Goal: Information Seeking & Learning: Learn about a topic

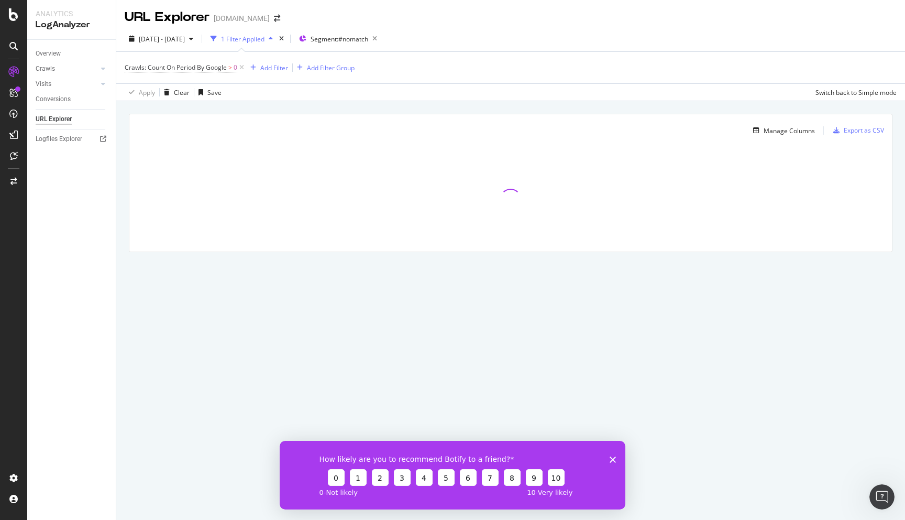
click at [612, 458] on polygon "Close survey" at bounding box center [613, 459] width 6 height 6
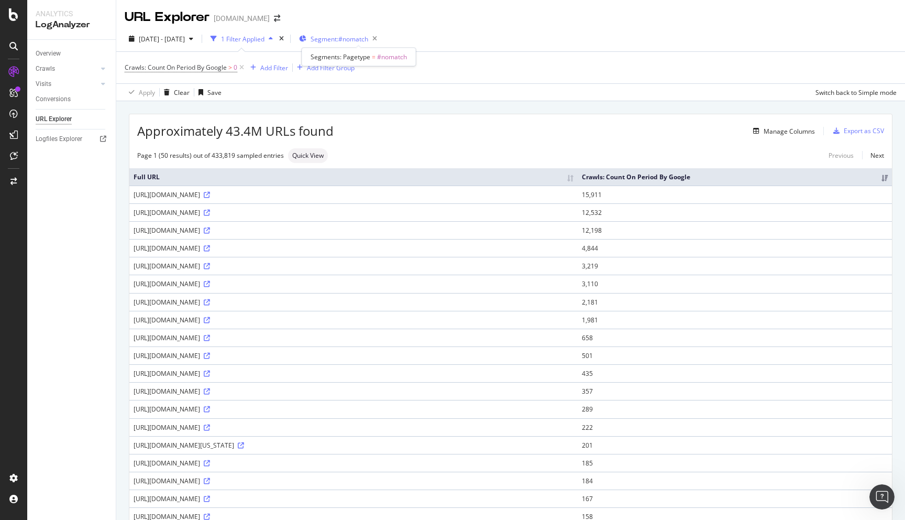
click at [359, 40] on span "Segment: #nomatch" at bounding box center [340, 39] width 58 height 9
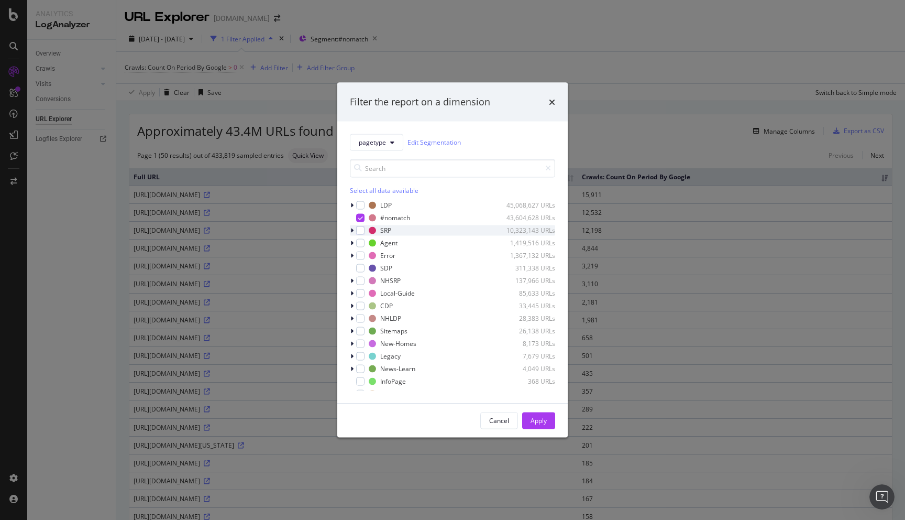
click at [355, 225] on div "modal" at bounding box center [353, 230] width 6 height 10
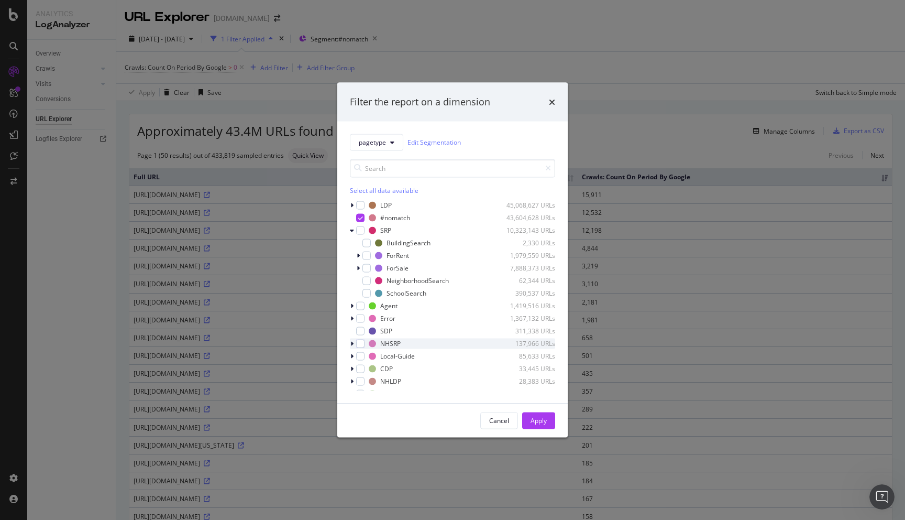
click at [351, 343] on icon "modal" at bounding box center [352, 343] width 3 height 6
click at [352, 343] on icon "modal" at bounding box center [352, 343] width 4 height 6
click at [352, 317] on icon "modal" at bounding box center [352, 318] width 3 height 6
click at [352, 316] on icon "modal" at bounding box center [352, 318] width 4 height 6
click at [352, 309] on div "modal" at bounding box center [353, 305] width 6 height 10
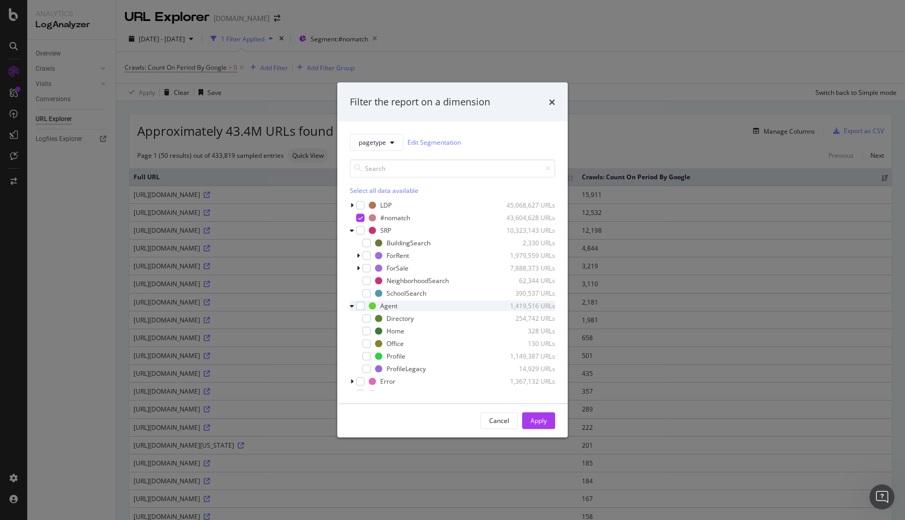
click at [352, 309] on div "modal" at bounding box center [353, 305] width 6 height 10
click at [551, 102] on icon "times" at bounding box center [552, 101] width 6 height 8
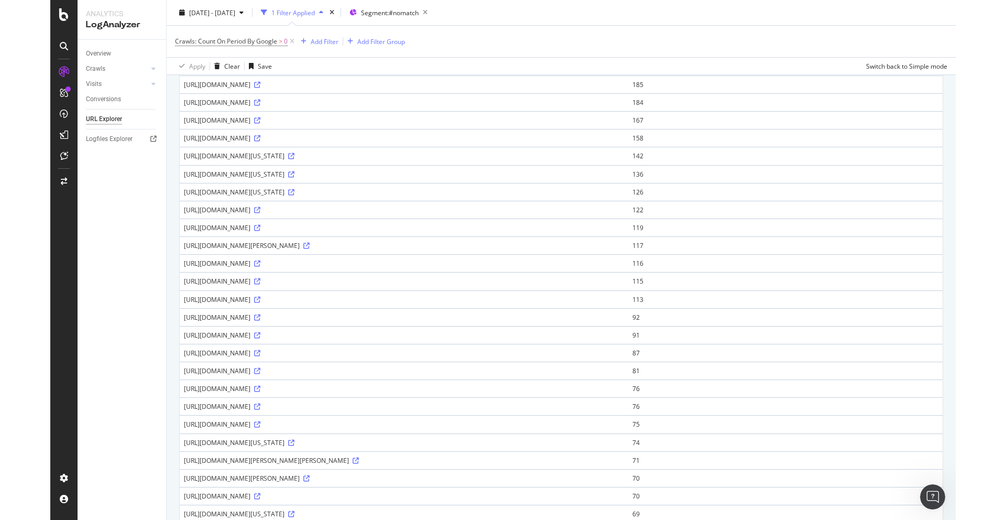
scroll to position [387, 0]
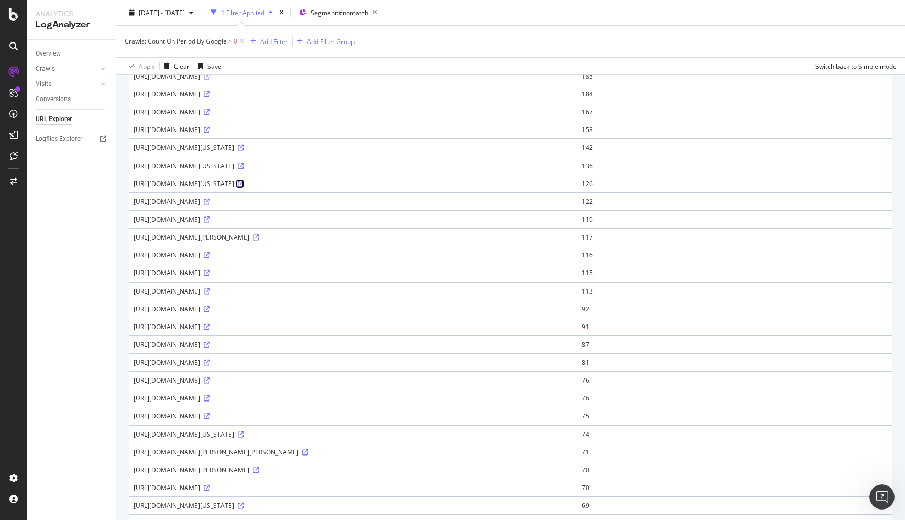
click at [244, 185] on icon at bounding box center [241, 184] width 6 height 6
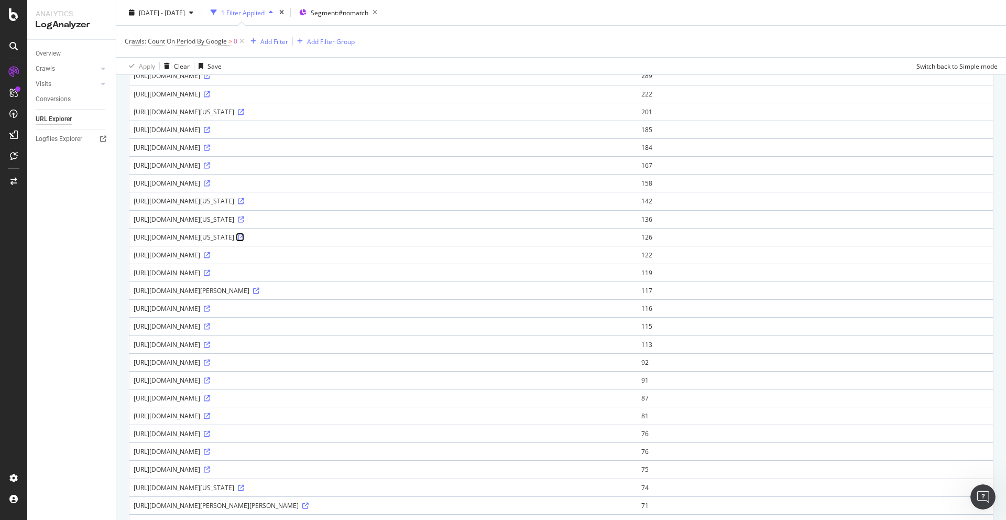
scroll to position [0, 0]
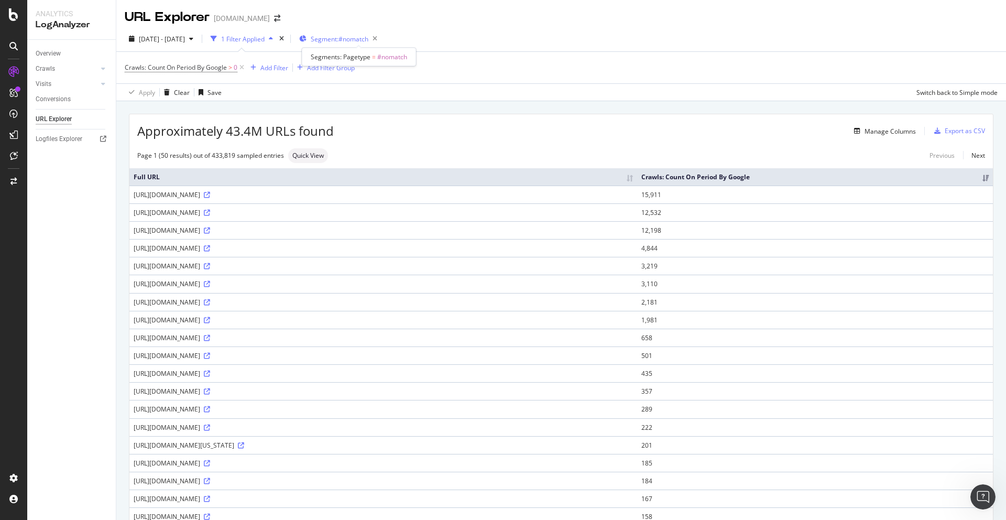
click at [368, 39] on span "Segment: #nomatch" at bounding box center [340, 39] width 58 height 9
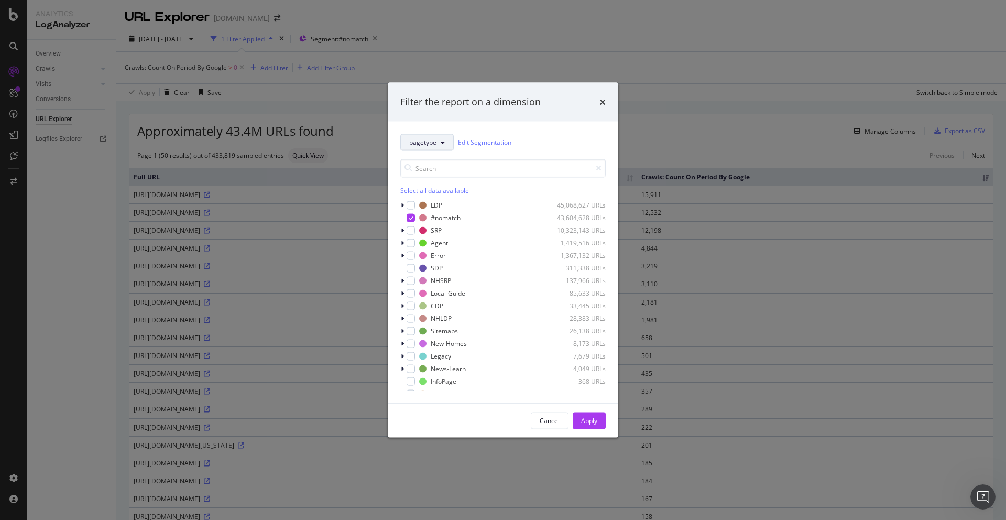
click at [435, 140] on span "pagetype" at bounding box center [422, 142] width 27 height 9
click at [440, 185] on div "pagetype" at bounding box center [436, 179] width 70 height 15
click at [593, 422] on div "Apply" at bounding box center [589, 420] width 16 height 9
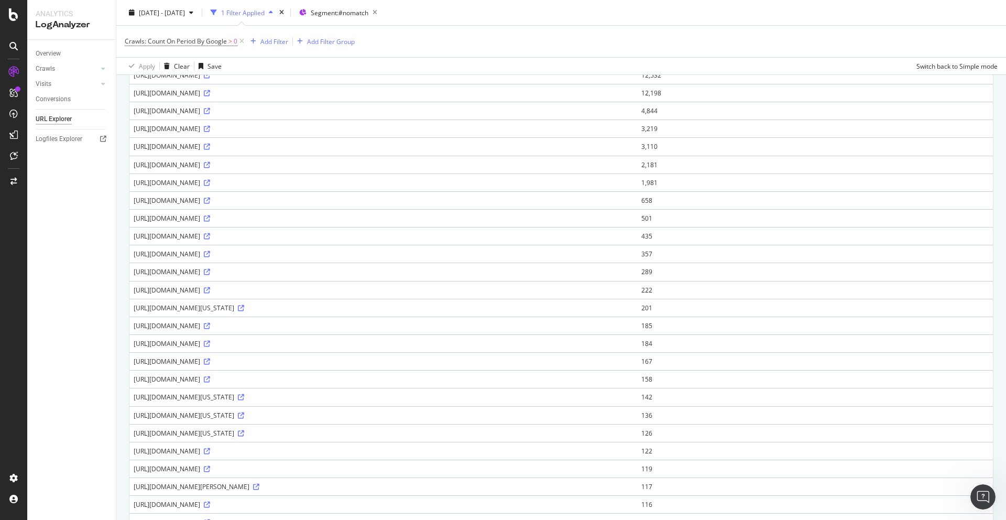
scroll to position [142, 0]
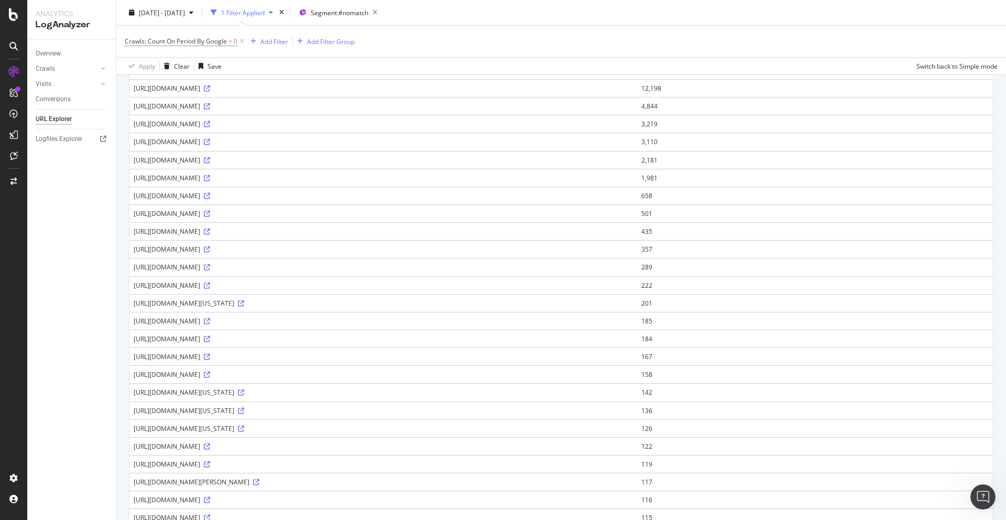
click at [221, 302] on div "[URL][DOMAIN_NAME][US_STATE]" at bounding box center [383, 303] width 499 height 9
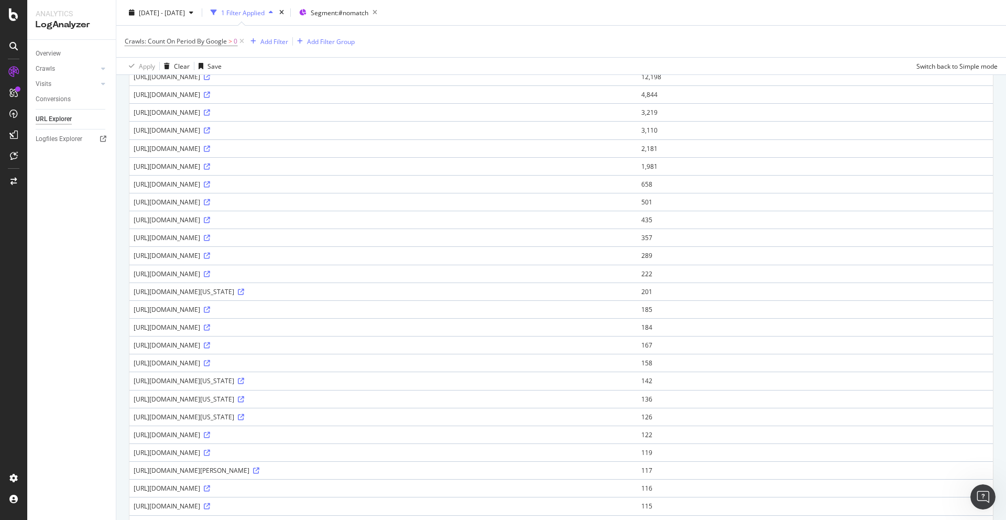
scroll to position [154, 0]
click at [217, 483] on td "[URL][DOMAIN_NAME]" at bounding box center [383, 487] width 508 height 18
click at [212, 433] on div "[URL][DOMAIN_NAME]" at bounding box center [383, 434] width 499 height 9
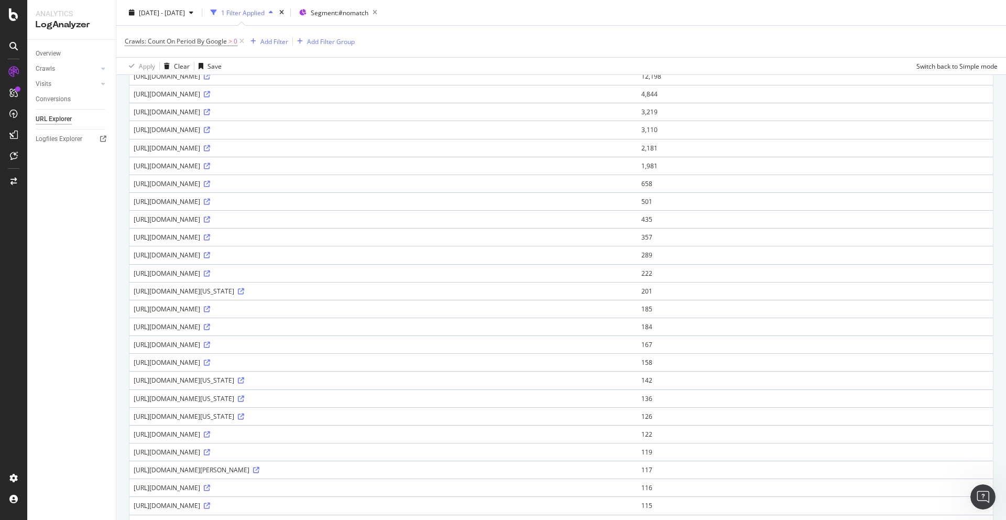
click at [221, 381] on div "[URL][DOMAIN_NAME][US_STATE]" at bounding box center [383, 380] width 499 height 9
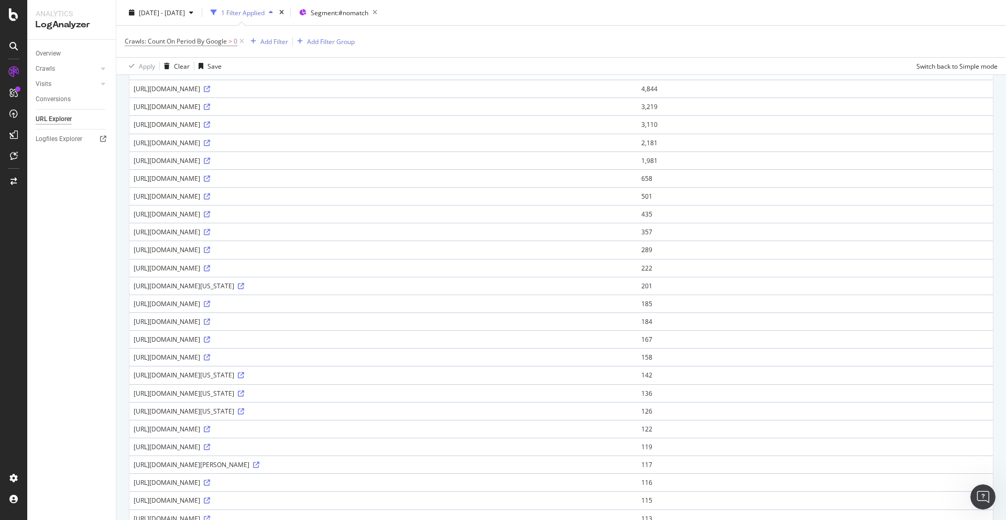
scroll to position [171, 0]
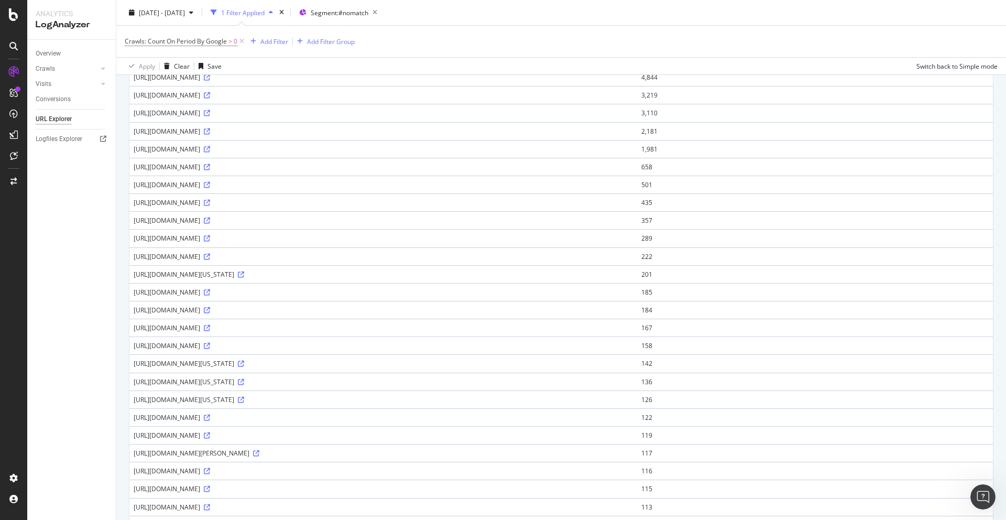
click at [244, 397] on div "[URL][DOMAIN_NAME][US_STATE]" at bounding box center [383, 399] width 499 height 9
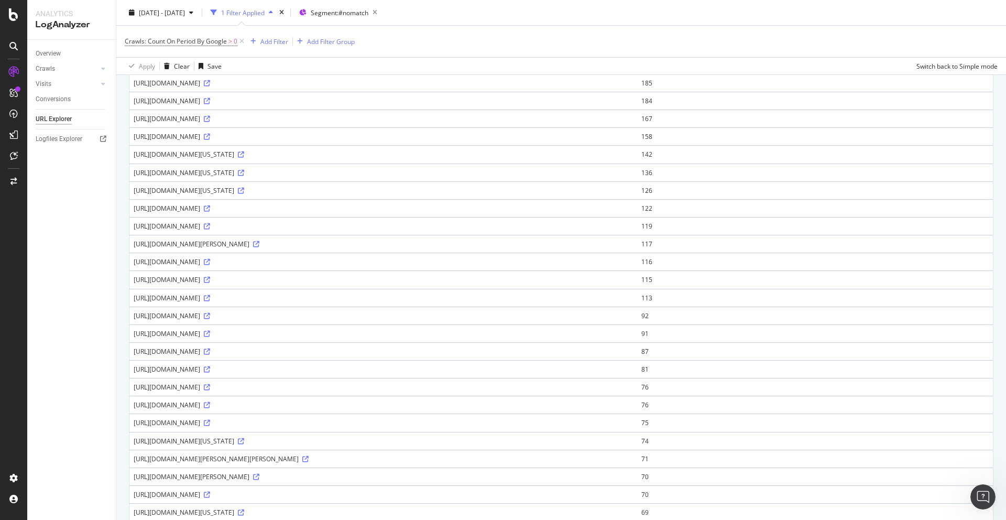
scroll to position [384, 0]
click at [283, 351] on div "[URL][DOMAIN_NAME]" at bounding box center [383, 347] width 499 height 9
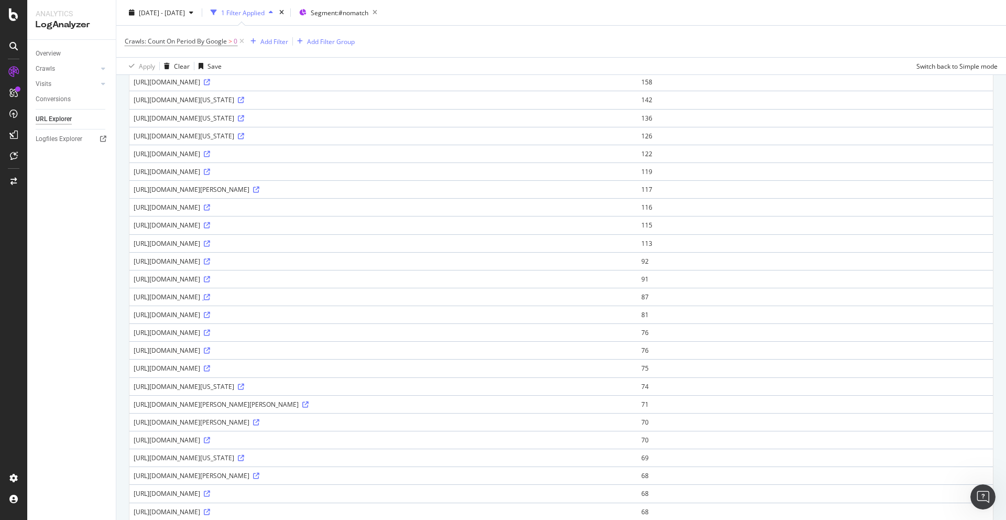
scroll to position [435, 0]
click at [244, 457] on icon at bounding box center [241, 457] width 6 height 6
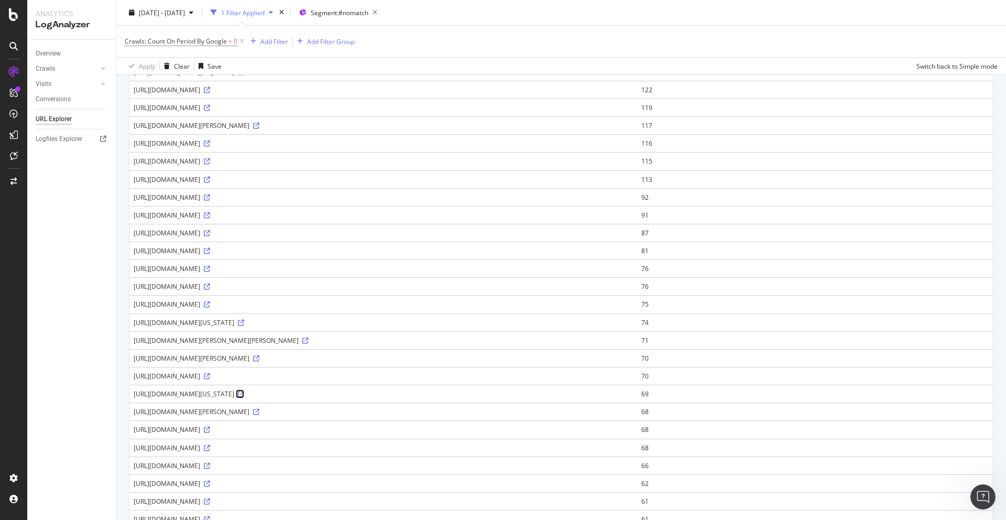
scroll to position [504, 0]
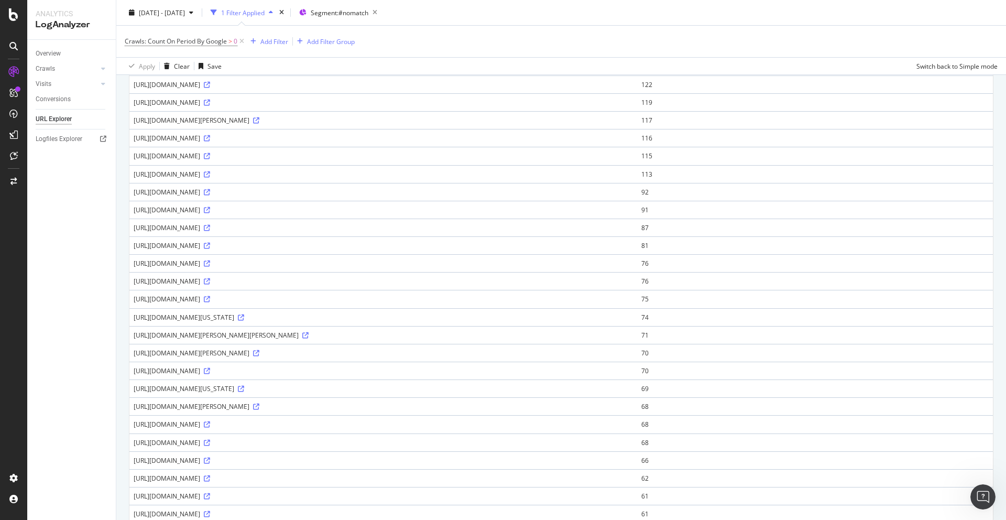
click at [252, 419] on td "[URL][DOMAIN_NAME]" at bounding box center [383, 424] width 508 height 18
click at [225, 439] on div "[URL][DOMAIN_NAME]" at bounding box center [383, 442] width 499 height 9
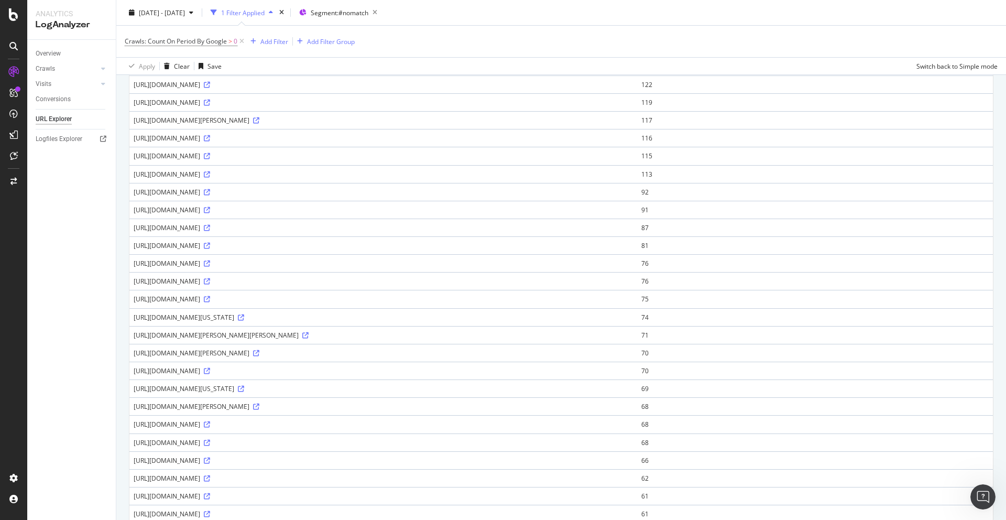
click at [225, 439] on div "[URL][DOMAIN_NAME]" at bounding box center [383, 442] width 499 height 9
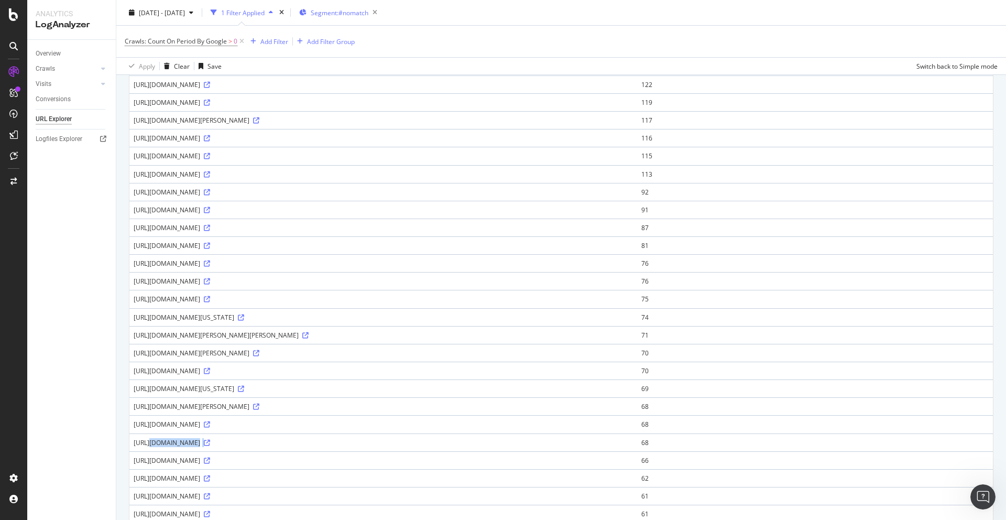
click at [348, 17] on div "Segment: #nomatch" at bounding box center [340, 12] width 82 height 15
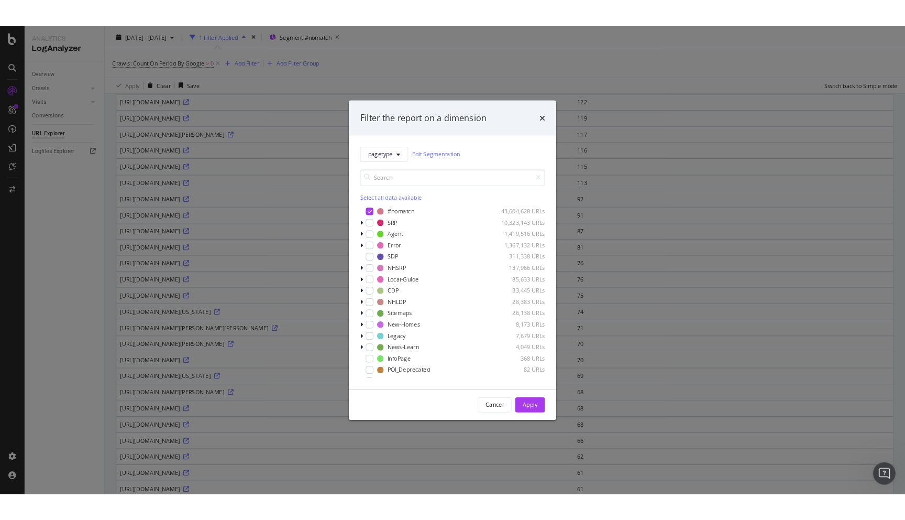
scroll to position [0, 0]
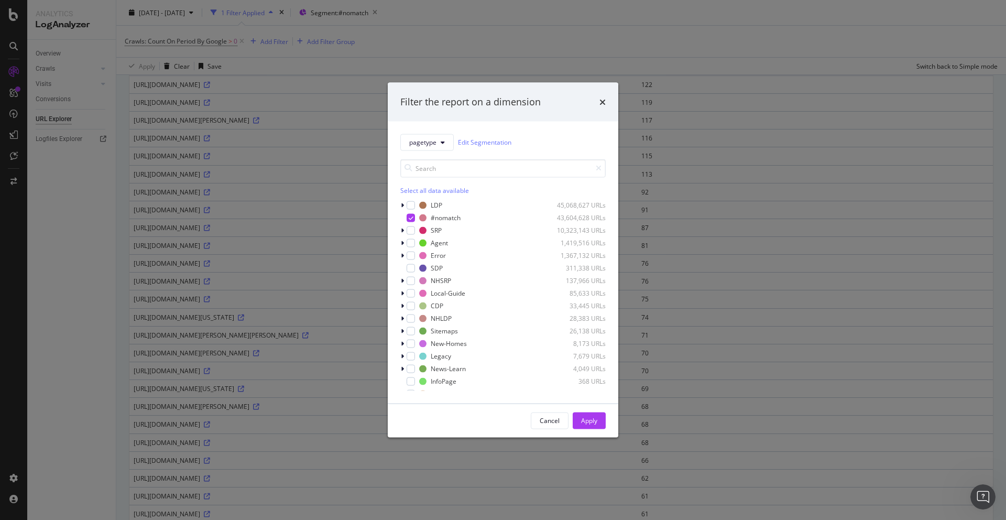
click at [400, 206] on div "pagetype Edit Segmentation Select all data available LDP 45,068,627 URLs #nomat…" at bounding box center [503, 262] width 231 height 282
click at [402, 205] on icon "modal" at bounding box center [402, 205] width 3 height 6
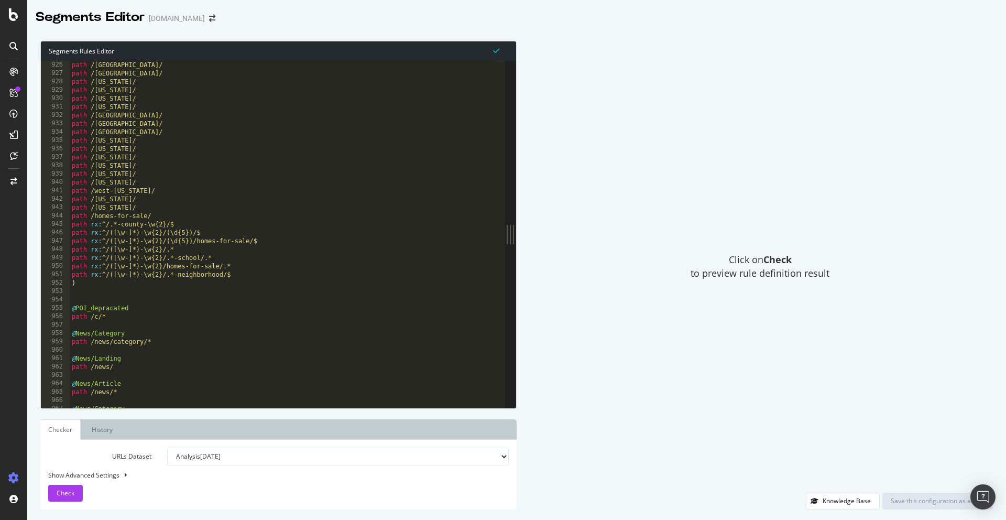
scroll to position [7755, 0]
